Goal: Information Seeking & Learning: Learn about a topic

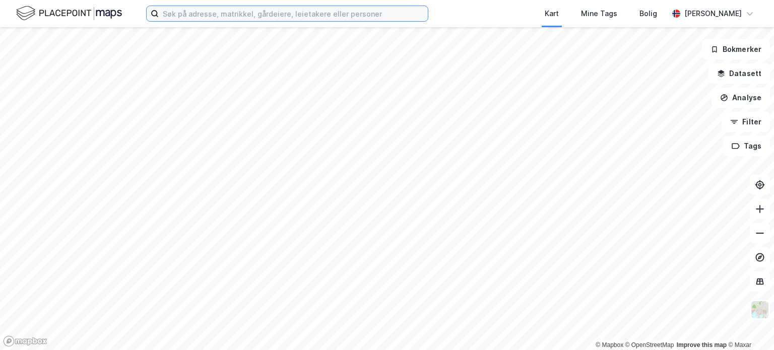
click at [227, 13] on input at bounding box center [293, 13] width 269 height 15
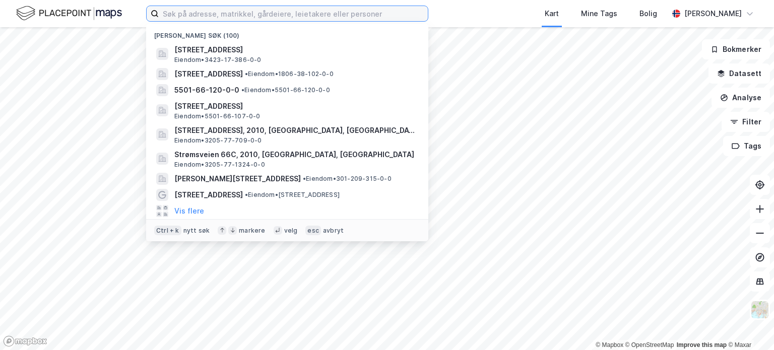
click at [185, 10] on input at bounding box center [293, 13] width 269 height 15
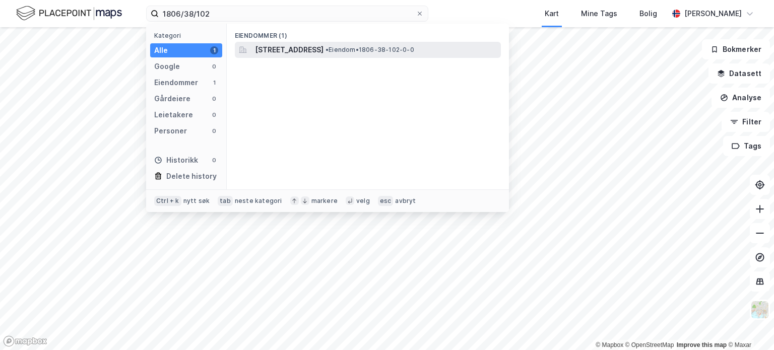
click at [286, 51] on span "[STREET_ADDRESS]" at bounding box center [289, 50] width 69 height 12
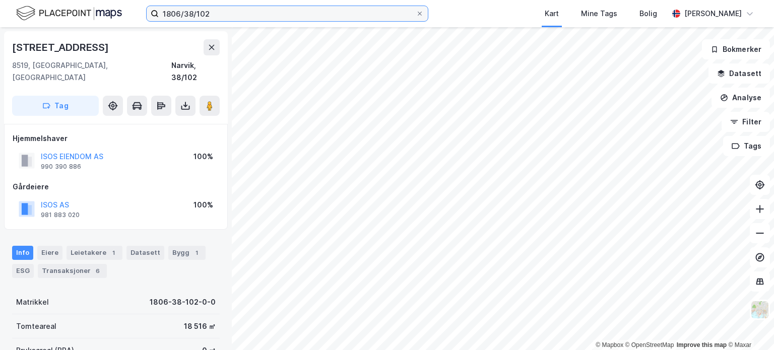
click at [264, 13] on input "1806/38/102" at bounding box center [287, 13] width 257 height 15
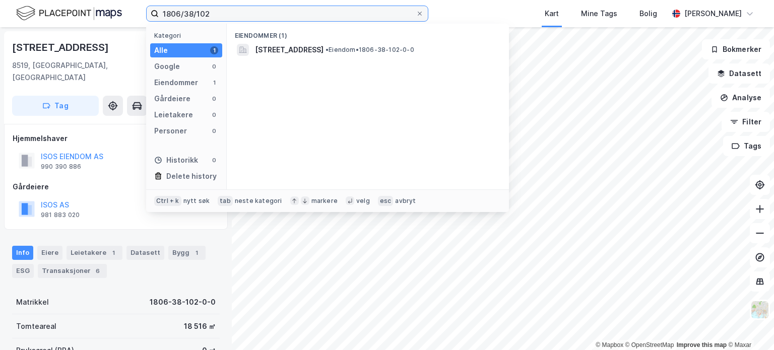
drag, startPoint x: 252, startPoint y: 13, endPoint x: 105, endPoint y: 1, distance: 148.1
click at [105, 1] on div "1806/38/102 Kategori Alle 1 Google 0 Eiendommer 1 Gårdeiere 0 Leietakere 0 Pers…" at bounding box center [387, 13] width 774 height 27
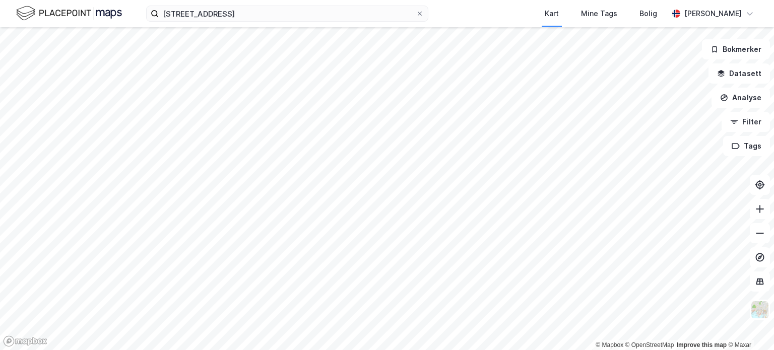
click at [21, 14] on img at bounding box center [69, 14] width 106 height 18
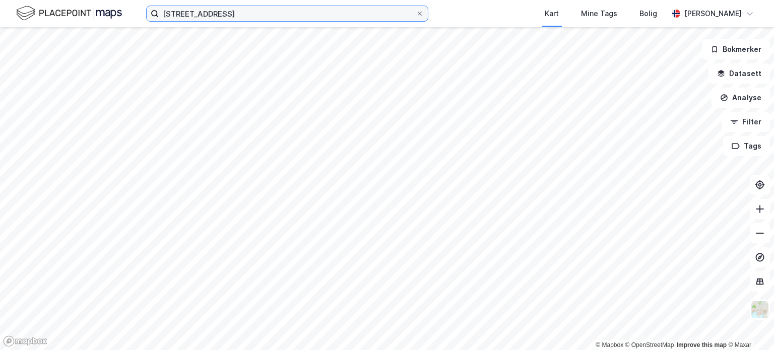
click at [215, 13] on input "[STREET_ADDRESS]" at bounding box center [287, 13] width 257 height 15
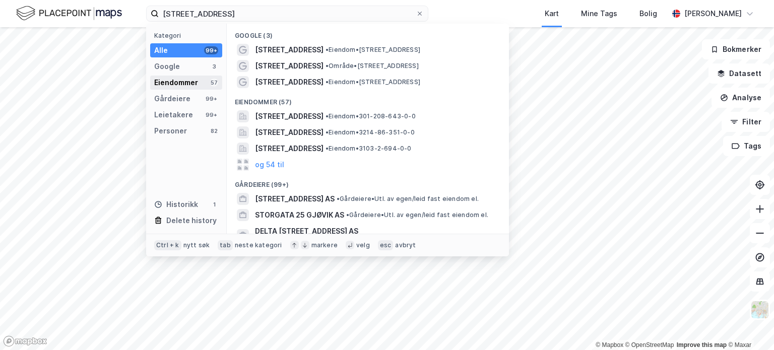
click at [172, 81] on div "Eiendommer" at bounding box center [176, 83] width 44 height 12
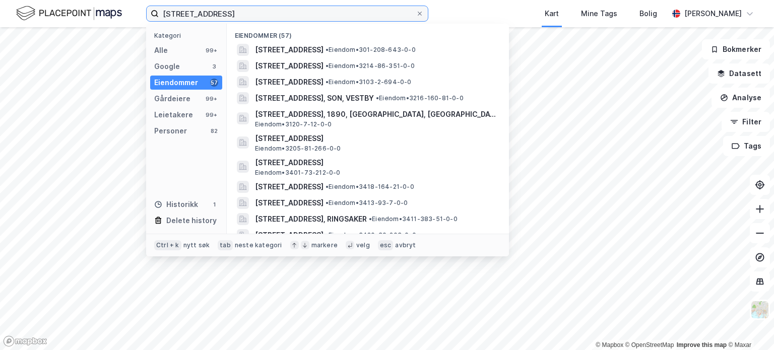
click at [286, 10] on input "[STREET_ADDRESS]" at bounding box center [287, 13] width 257 height 15
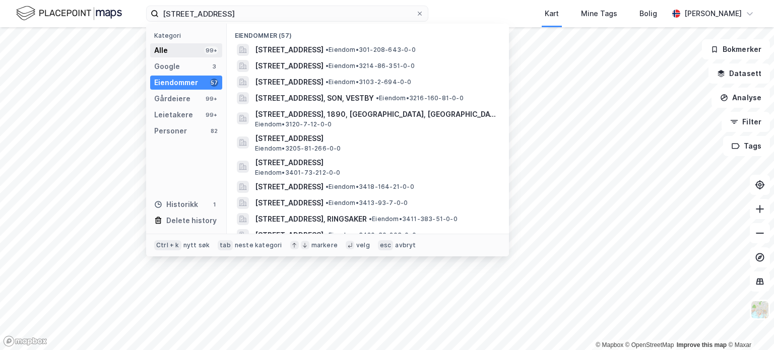
click at [168, 50] on div "Alle 99+" at bounding box center [186, 50] width 72 height 14
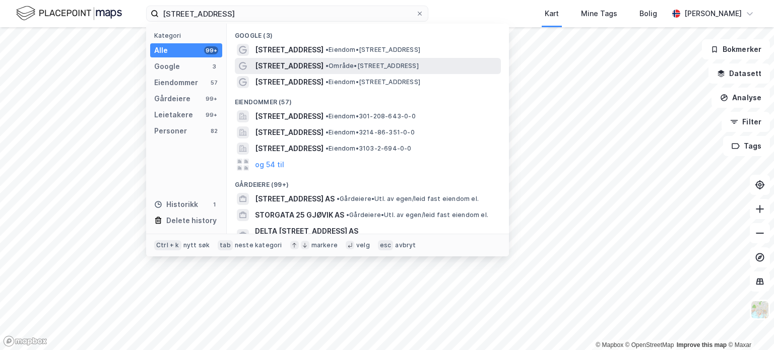
click at [274, 67] on span "[STREET_ADDRESS]" at bounding box center [289, 66] width 69 height 12
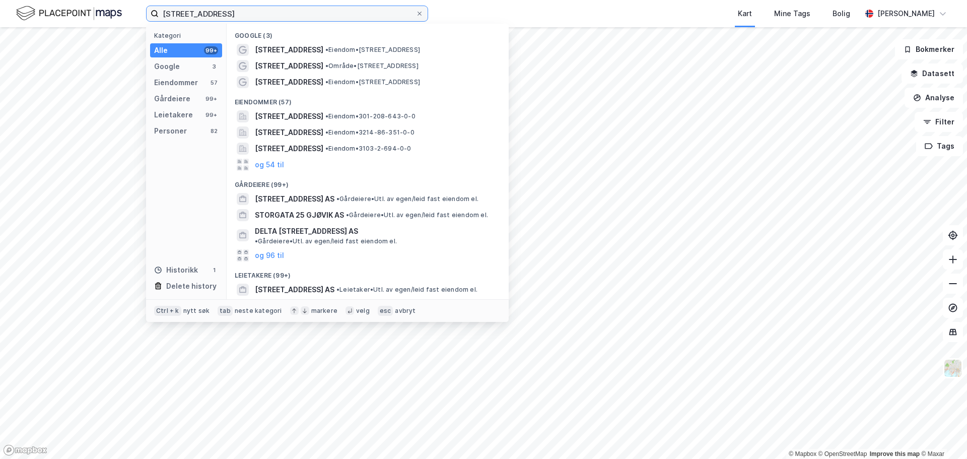
drag, startPoint x: 221, startPoint y: 12, endPoint x: 13, endPoint y: 9, distance: 208.1
click at [13, 9] on div "Storgata 25 Kategori Alle 99+ Google 3 Eiendommer 57 Gårdeiere 99+ Leietakere 9…" at bounding box center [483, 13] width 967 height 27
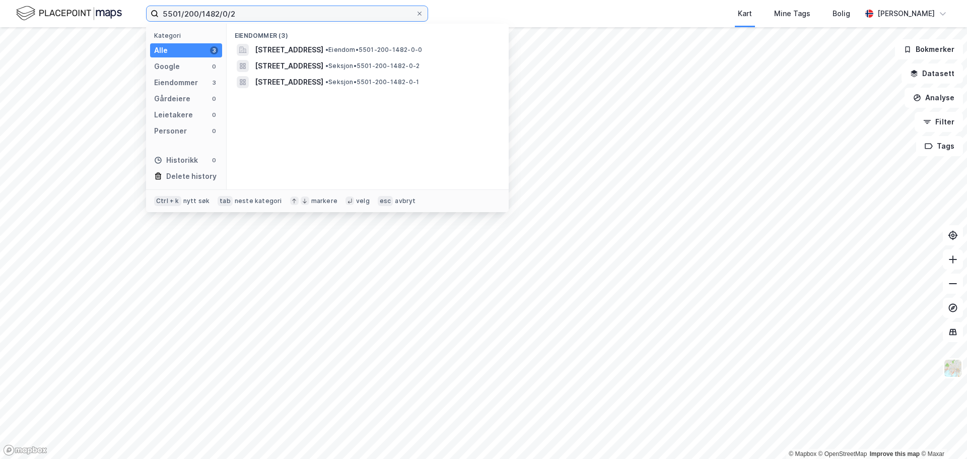
type input "5501/200/1482/0/2"
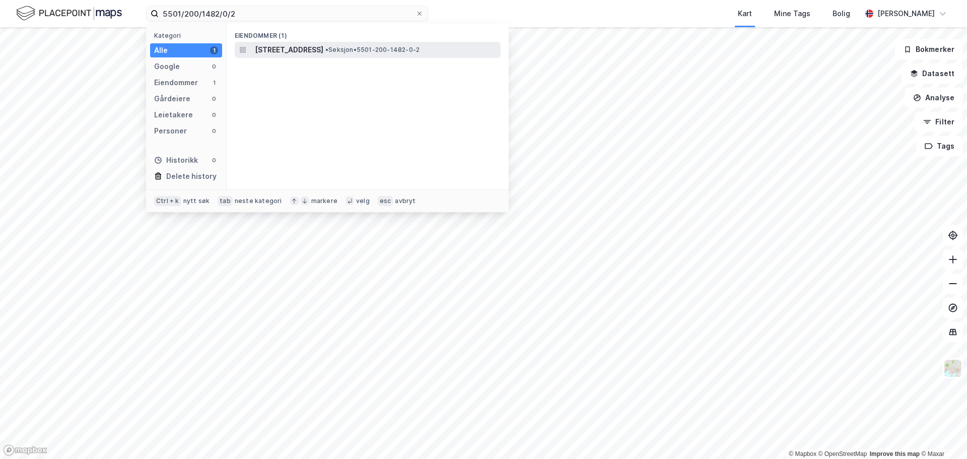
click at [292, 46] on span "[STREET_ADDRESS]" at bounding box center [289, 50] width 69 height 12
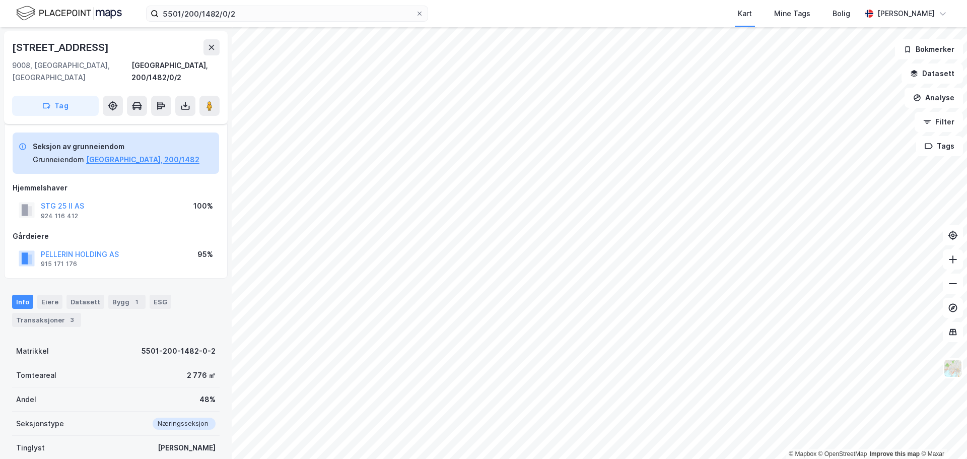
scroll to position [50, 0]
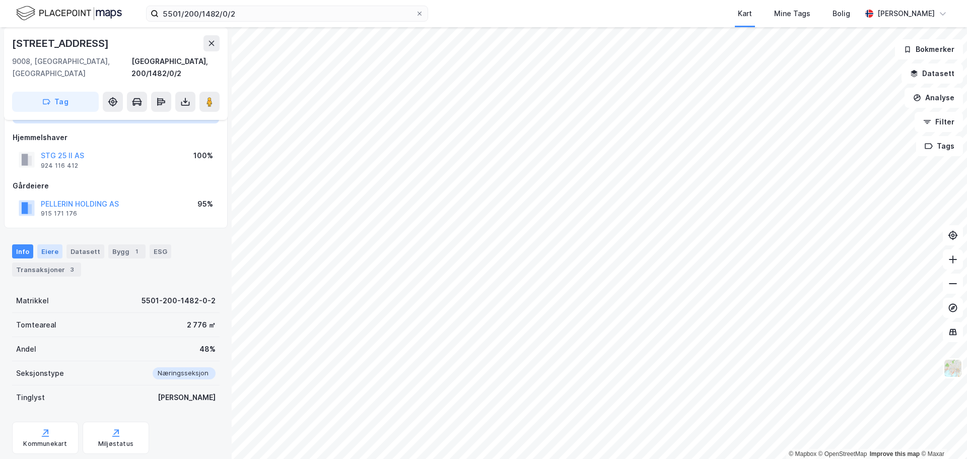
click at [43, 244] on div "Eiere" at bounding box center [49, 251] width 25 height 14
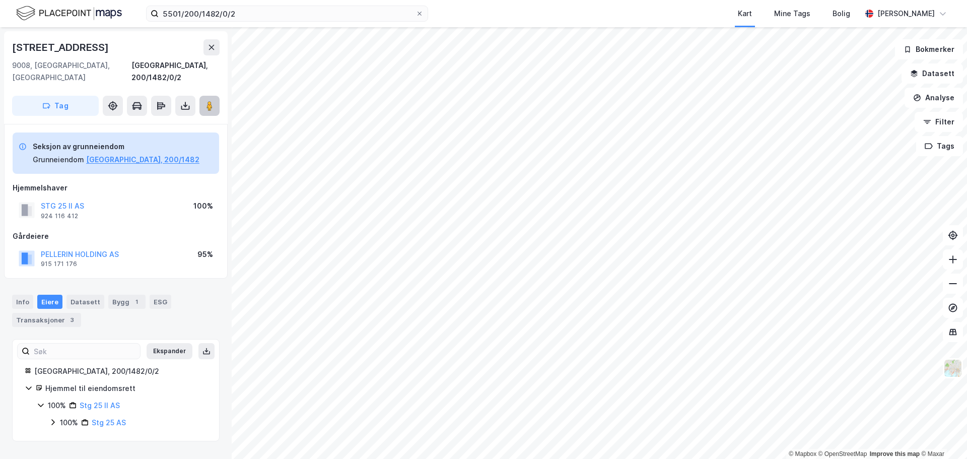
click at [212, 101] on image at bounding box center [210, 106] width 6 height 10
click at [20, 295] on div "Info" at bounding box center [22, 302] width 21 height 14
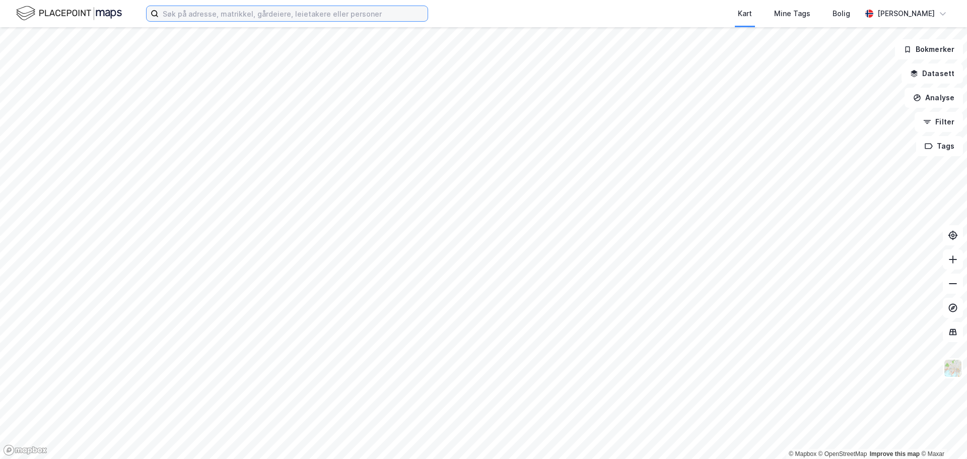
click at [305, 12] on input at bounding box center [293, 13] width 269 height 15
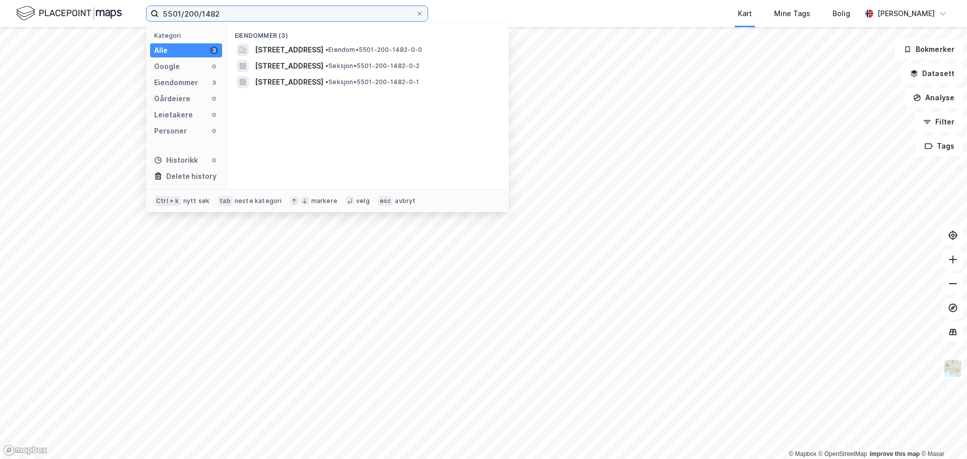
type input "5501/200/1482"
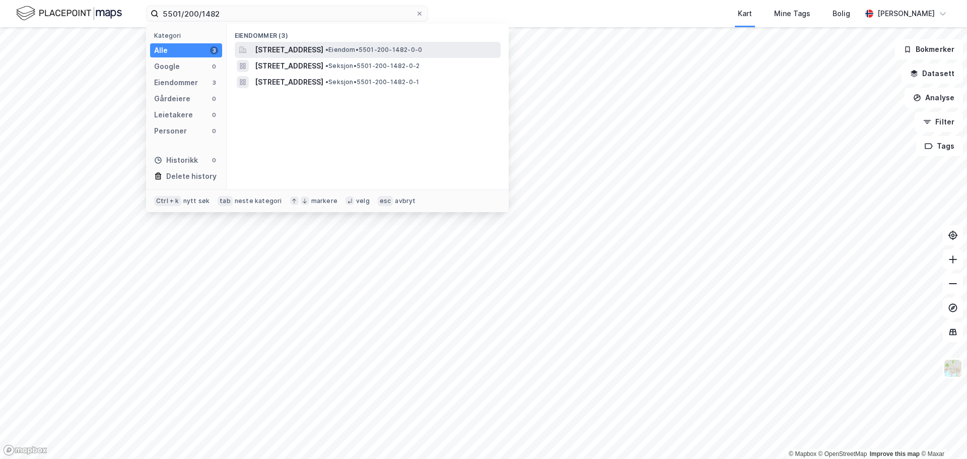
click at [301, 46] on span "[STREET_ADDRESS]" at bounding box center [289, 50] width 69 height 12
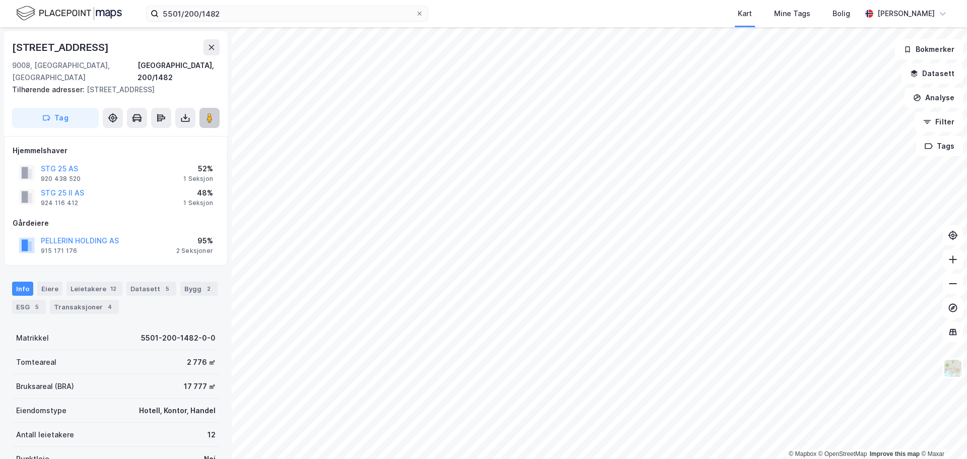
click at [206, 113] on icon at bounding box center [210, 118] width 10 height 10
click at [216, 108] on button at bounding box center [209, 118] width 20 height 20
click at [93, 300] on div "Transaksjoner 4" at bounding box center [84, 307] width 69 height 14
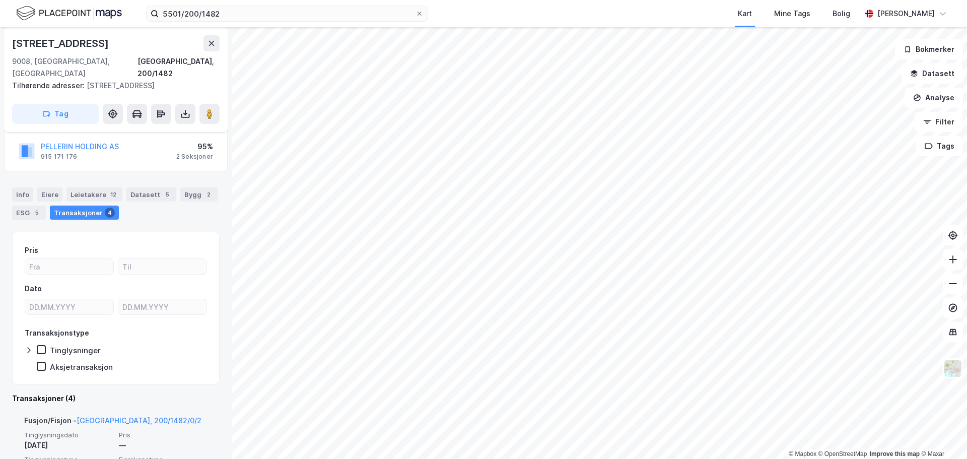
scroll to position [44, 0]
